Goal: Information Seeking & Learning: Learn about a topic

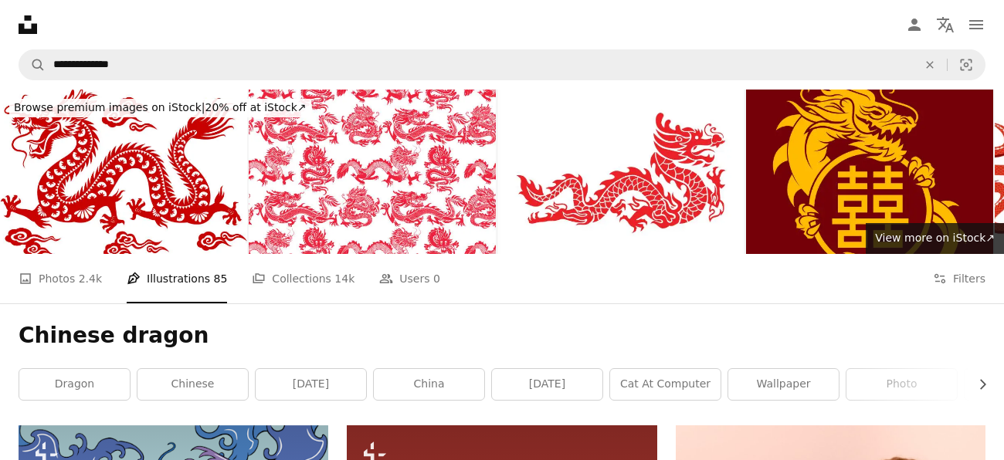
scroll to position [1910, 0]
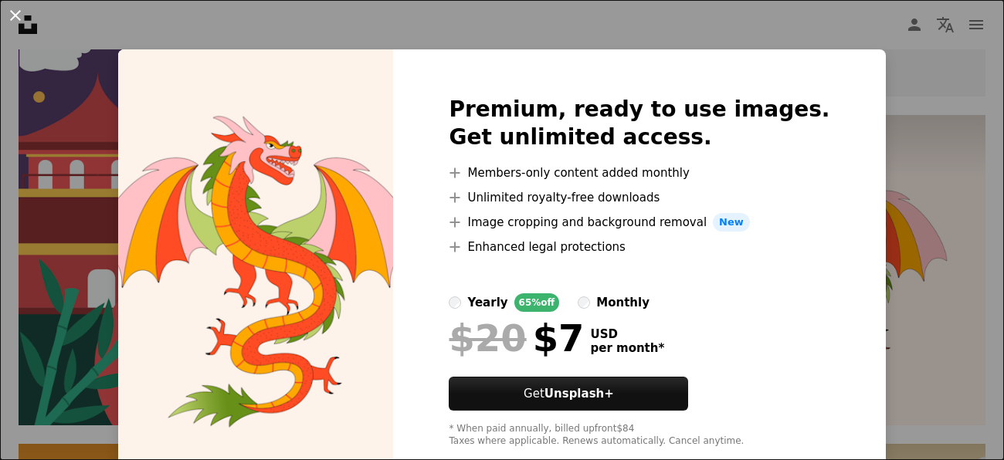
click at [14, 6] on button "An X shape" at bounding box center [15, 15] width 19 height 19
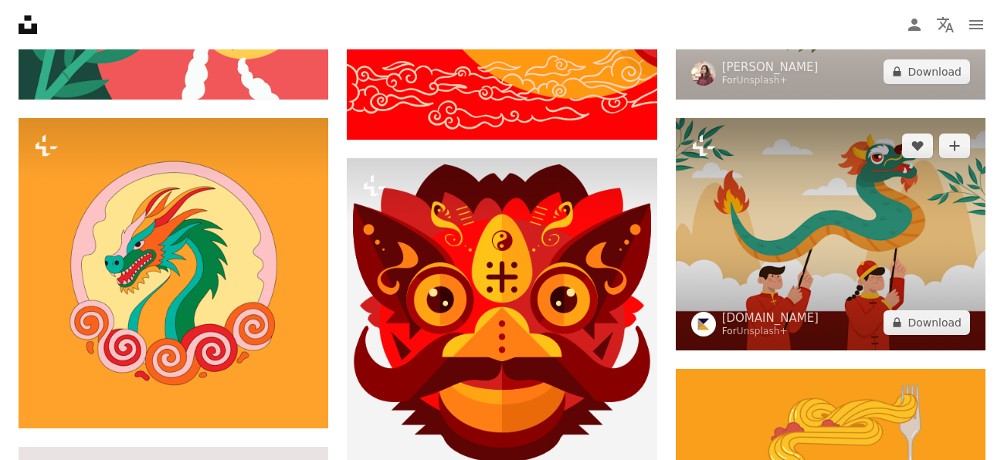
scroll to position [2234, 0]
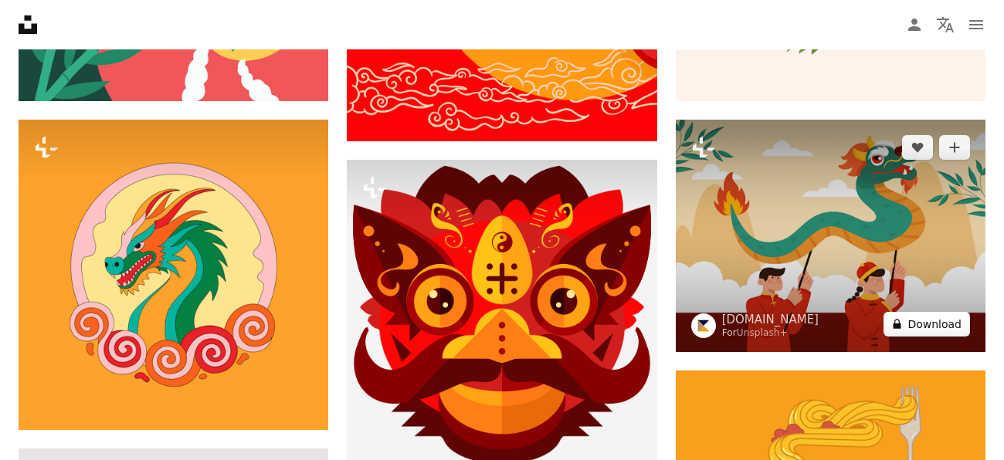
click at [929, 315] on button "A lock Download" at bounding box center [927, 324] width 87 height 25
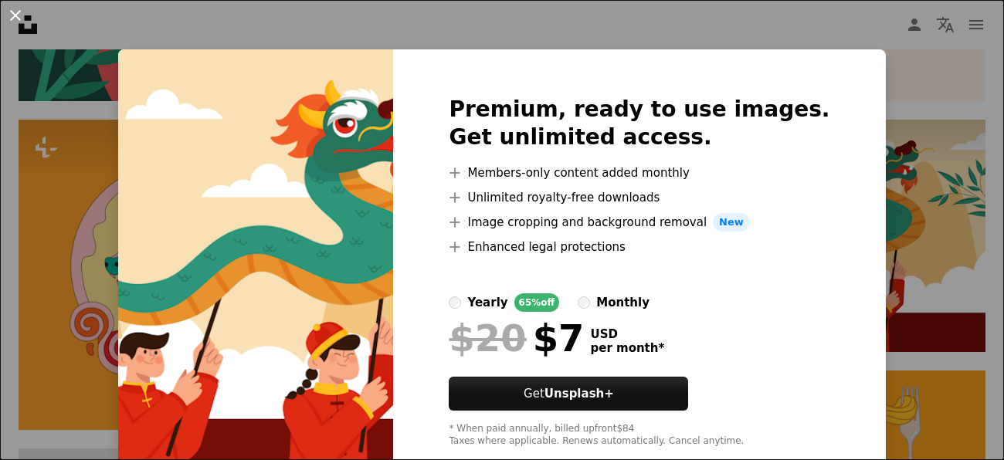
click at [16, 12] on button "An X shape" at bounding box center [15, 15] width 19 height 19
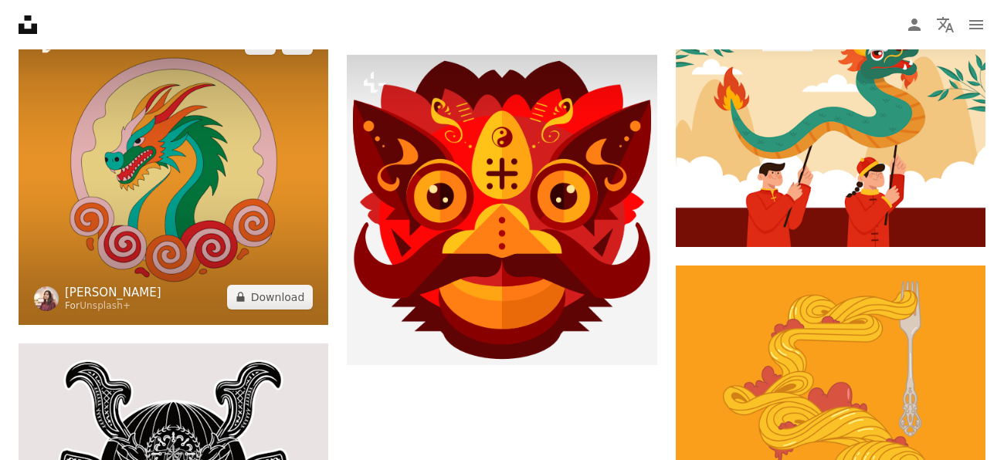
scroll to position [2336, 0]
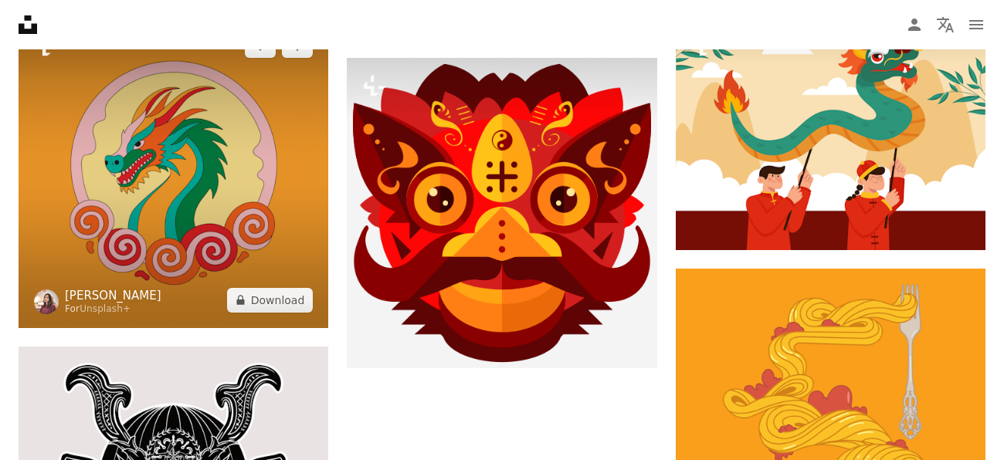
click at [87, 289] on link "[PERSON_NAME]" at bounding box center [113, 295] width 97 height 15
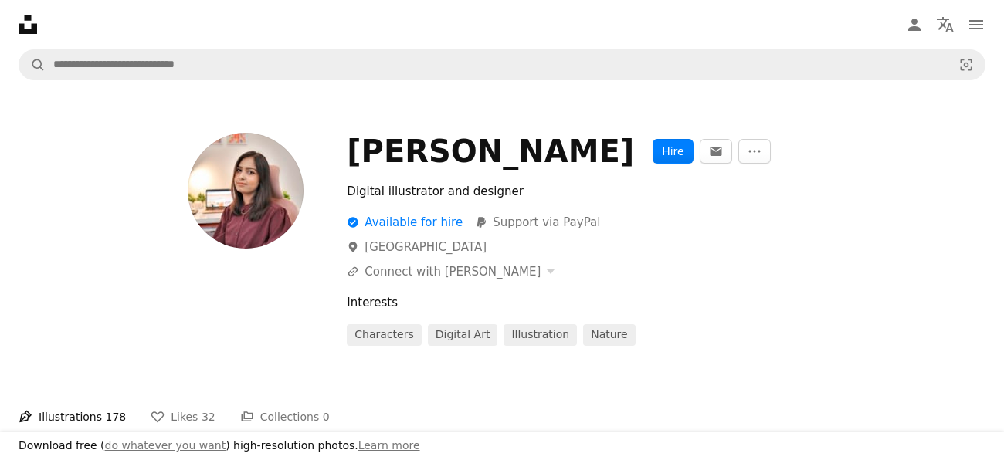
click at [87, 294] on div at bounding box center [174, 239] width 310 height 213
click at [653, 154] on button "Hire" at bounding box center [673, 151] width 40 height 25
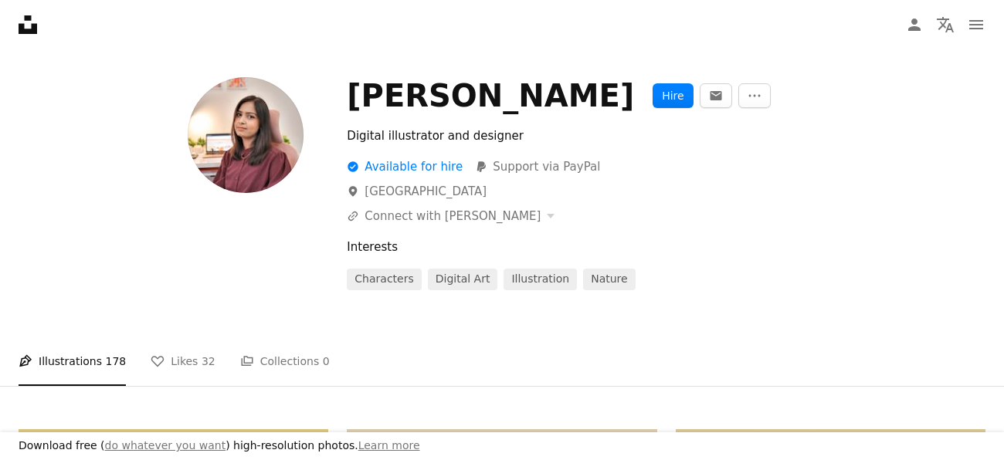
scroll to position [66, 0]
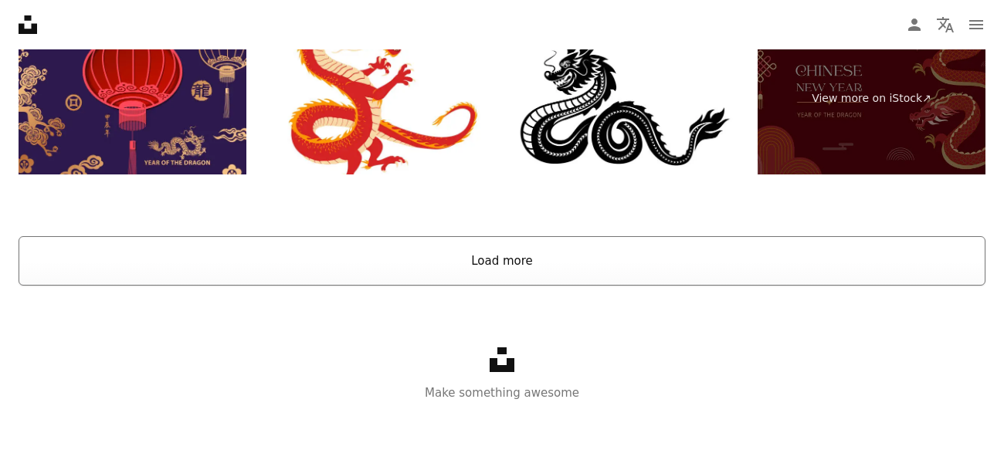
scroll to position [3574, 0]
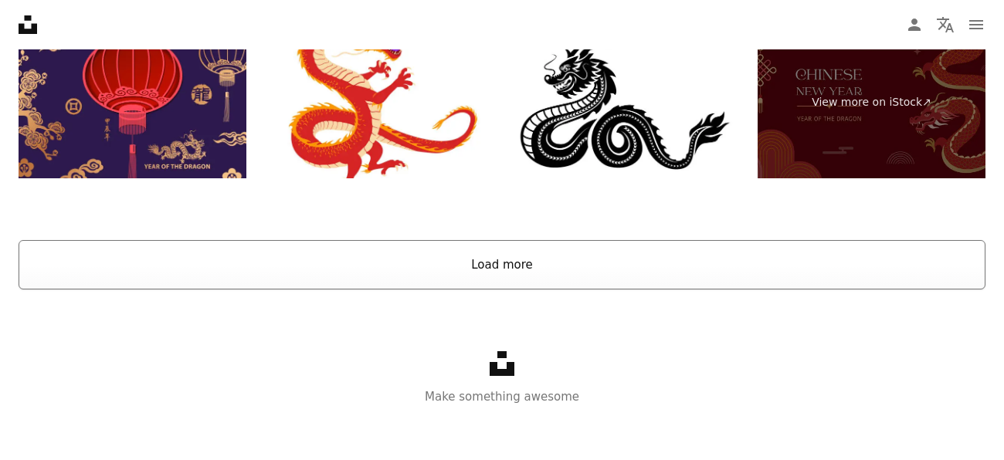
click at [525, 261] on button "Load more" at bounding box center [502, 264] width 967 height 49
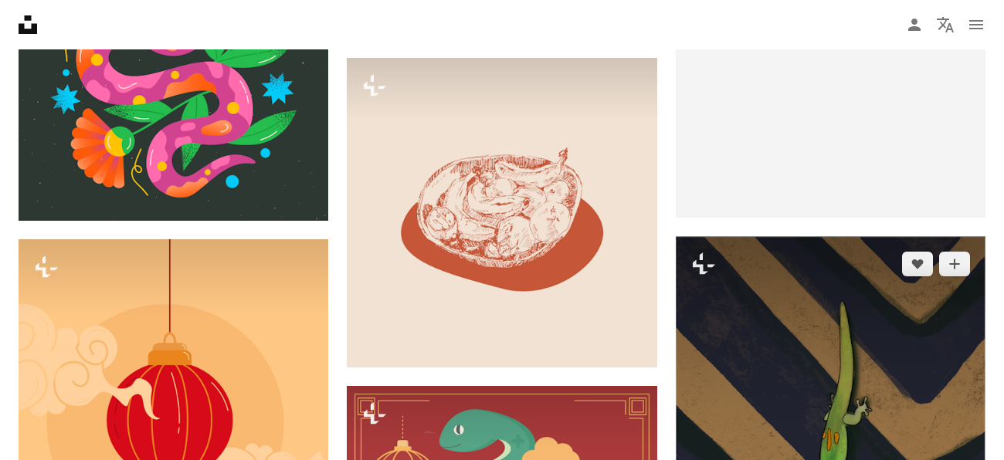
scroll to position [14738, 0]
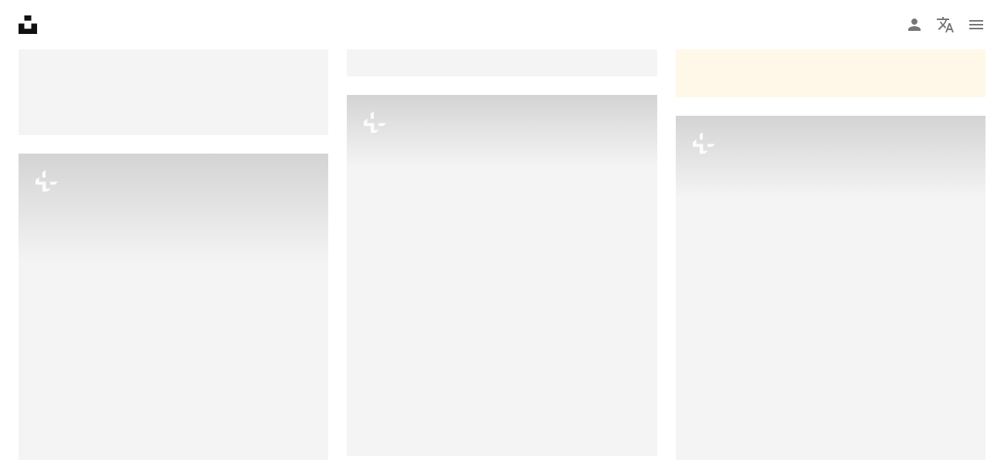
scroll to position [20297, 0]
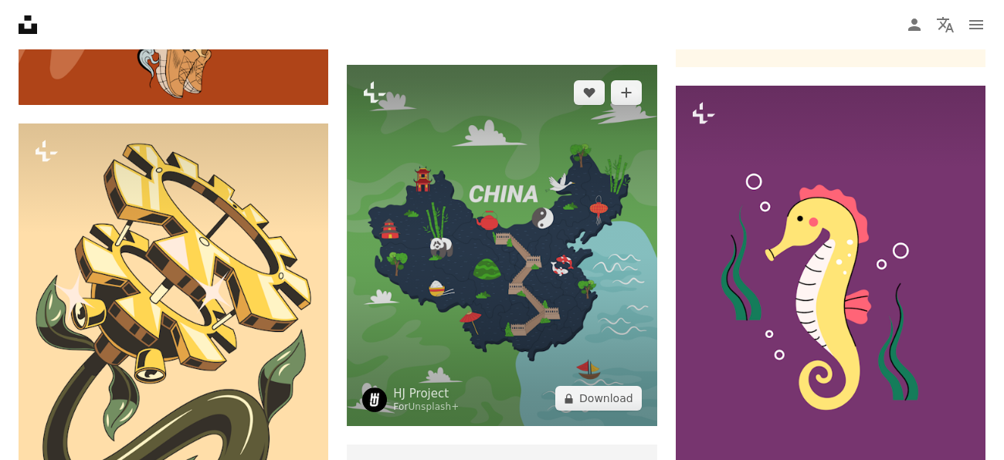
click at [489, 315] on img at bounding box center [502, 246] width 310 height 362
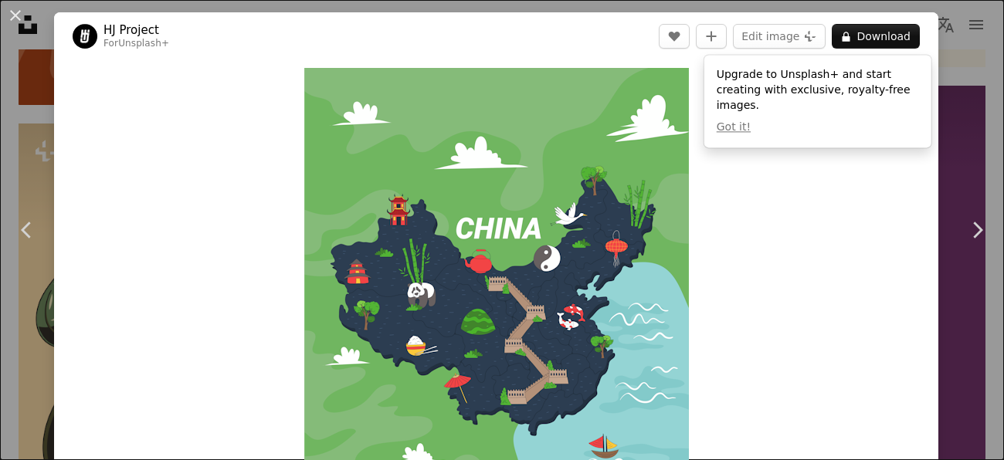
click at [835, 197] on div "Zoom in" at bounding box center [496, 292] width 885 height 464
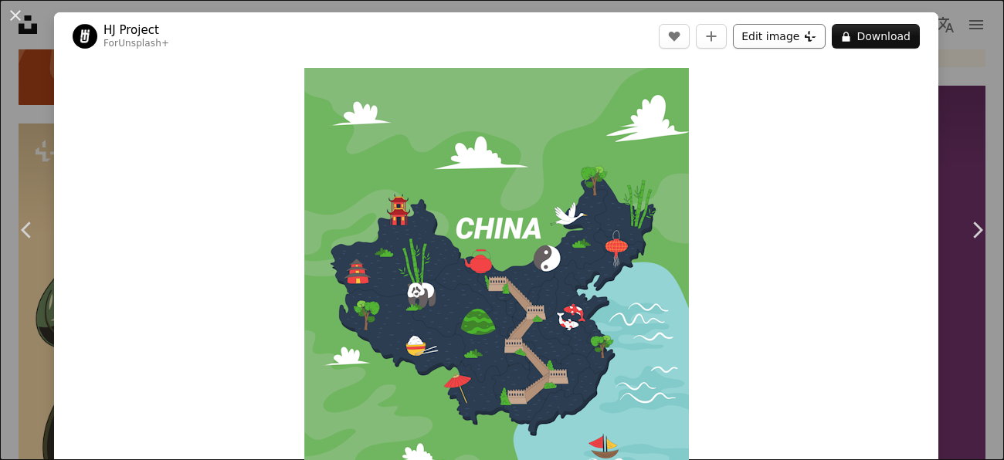
click at [807, 39] on button "Edit image Plus sign for Unsplash+" at bounding box center [779, 36] width 93 height 25
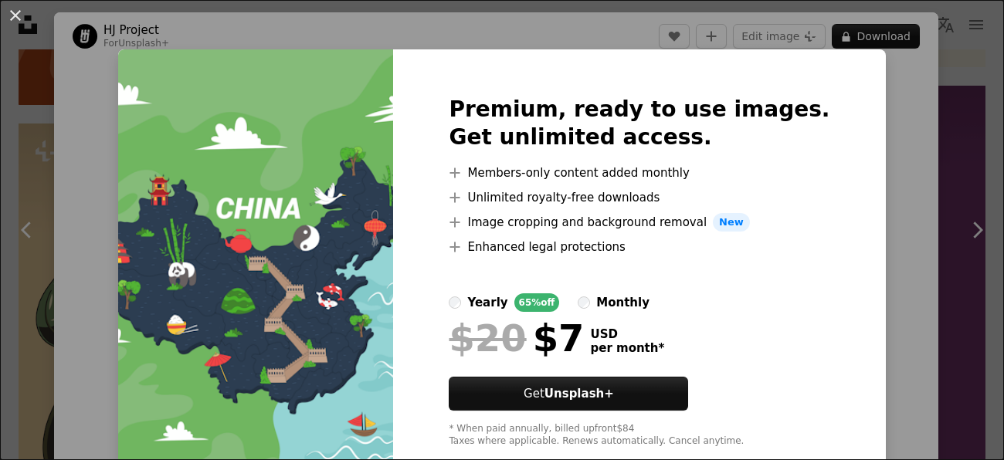
click at [891, 127] on div "An X shape Premium, ready to use images. Get unlimited access. A plus sign Memb…" at bounding box center [502, 230] width 1004 height 460
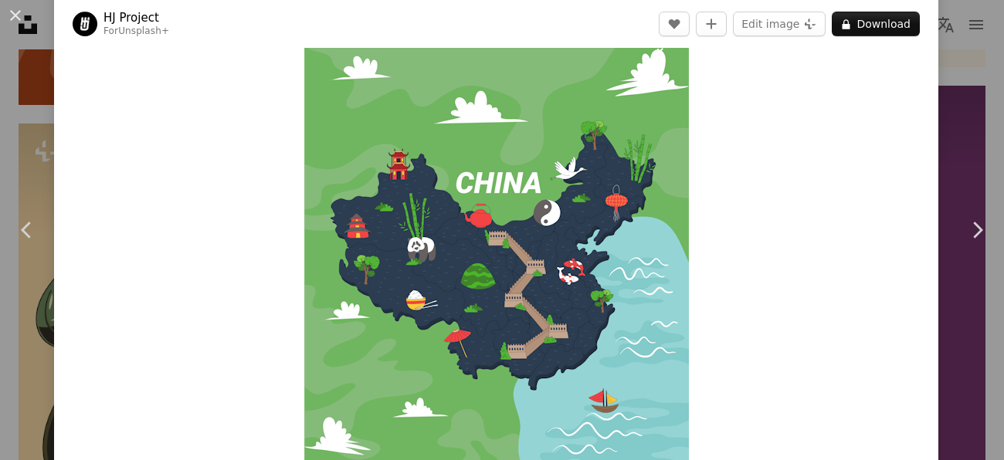
scroll to position [49, 0]
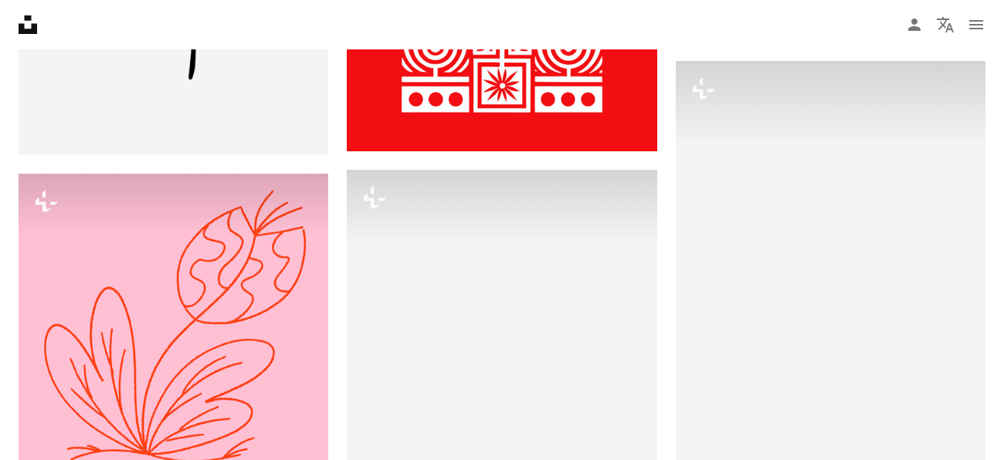
scroll to position [33957, 0]
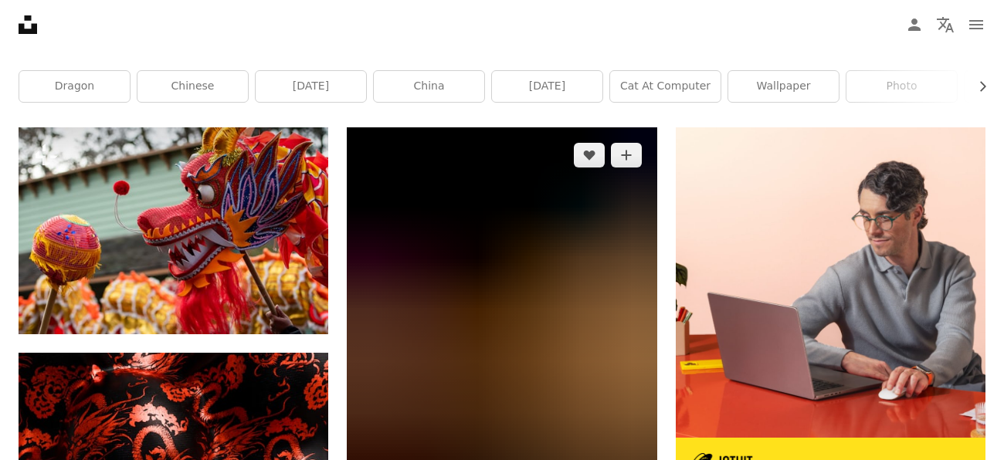
scroll to position [305, 0]
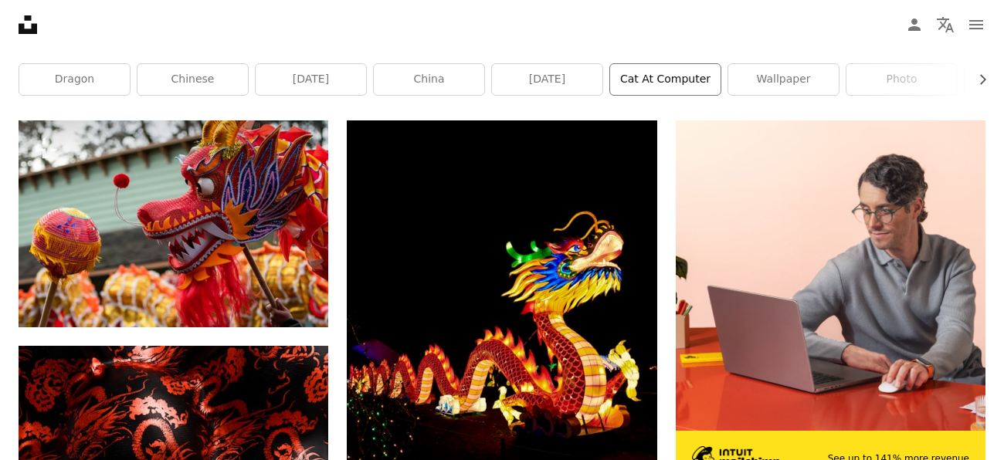
click at [670, 79] on link "cat at computer" at bounding box center [665, 79] width 110 height 31
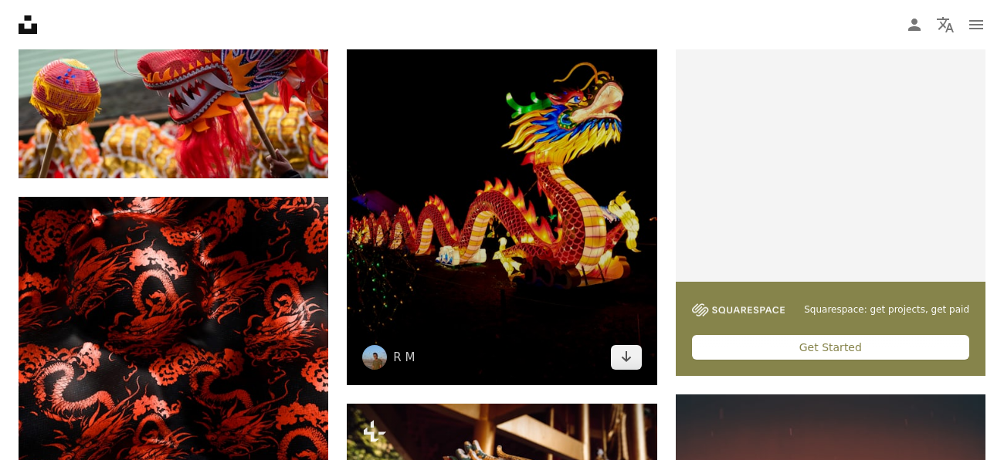
scroll to position [455, 0]
